Goal: Information Seeking & Learning: Learn about a topic

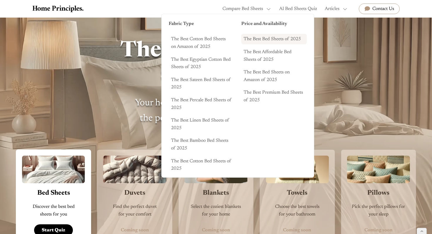
click at [268, 40] on link "The Best Bed Sheets of 2025" at bounding box center [274, 39] width 66 height 11
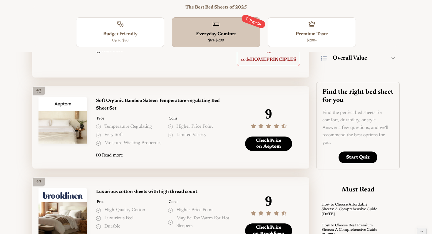
scroll to position [160, 0]
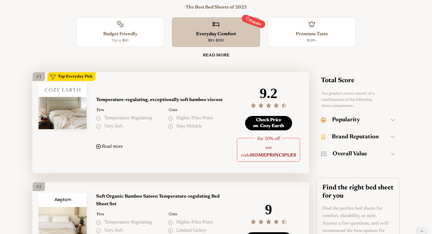
click at [326, 26] on div "Search Form" at bounding box center [312, 26] width 82 height 10
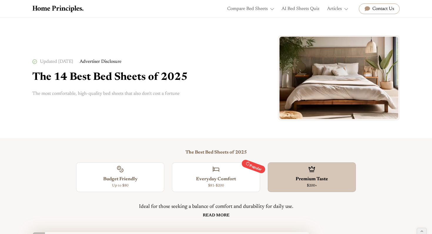
click at [232, 45] on div "Updated [DATE] Advertiser Disclosure We've evaluated 100+ products to bring you…" at bounding box center [216, 78] width 368 height 121
